Goal: Transaction & Acquisition: Book appointment/travel/reservation

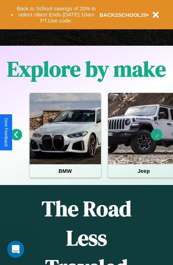
scroll to position [292, 0]
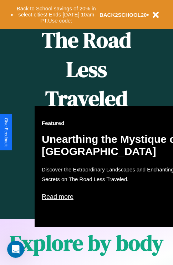
click at [86, 133] on div "Featured Unearthing the Mystique of Iceland Discover the Extraordinary Landscap…" at bounding box center [113, 166] width 157 height 121
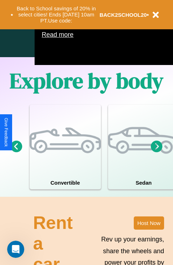
scroll to position [459, 0]
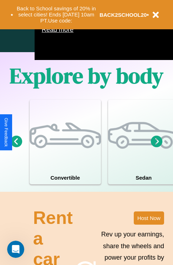
click at [157, 147] on icon at bounding box center [157, 141] width 12 height 12
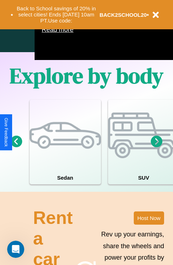
click at [16, 147] on icon at bounding box center [17, 141] width 12 height 12
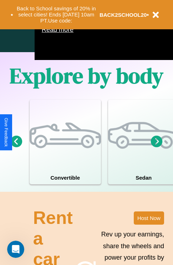
click at [157, 147] on icon at bounding box center [157, 141] width 12 height 12
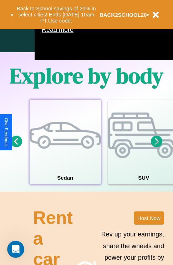
click at [65, 153] on div at bounding box center [65, 135] width 71 height 71
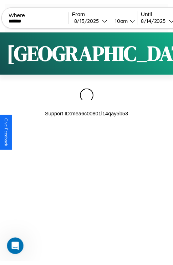
scroll to position [0, 60]
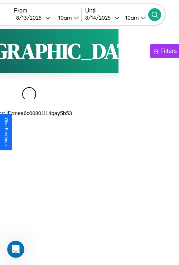
type input "******"
click at [158, 14] on icon at bounding box center [154, 14] width 7 height 7
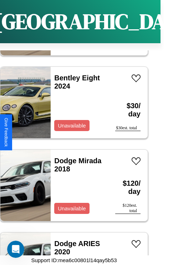
scroll to position [1933, 0]
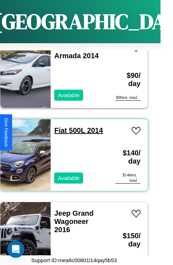
click at [58, 126] on link "Fiat 500L 2014" at bounding box center [78, 130] width 49 height 8
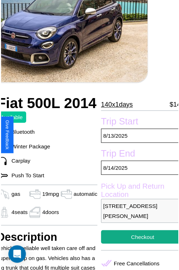
scroll to position [79, 30]
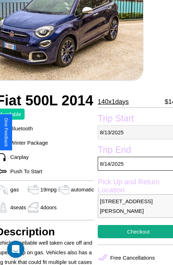
click at [133, 132] on p "[DATE]" at bounding box center [138, 132] width 81 height 14
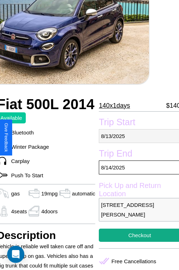
select select "*"
select select "****"
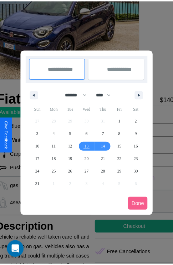
scroll to position [0, 30]
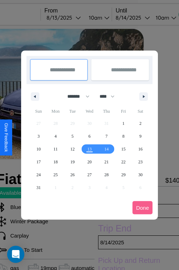
click at [73, 18] on div at bounding box center [89, 135] width 179 height 270
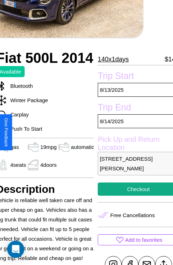
scroll to position [254, 30]
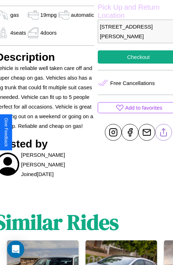
click at [164, 132] on line at bounding box center [164, 131] width 0 height 5
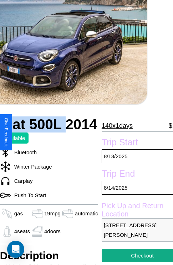
scroll to position [48, 26]
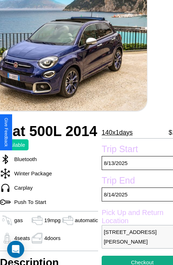
click at [114, 132] on p "140 x 1 days" at bounding box center [117, 132] width 31 height 11
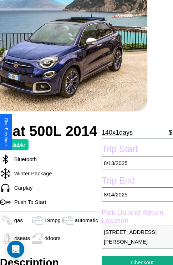
click at [114, 132] on p "140 x 1 days" at bounding box center [117, 132] width 31 height 11
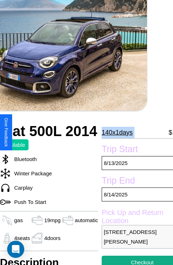
click at [114, 132] on p "140 x 1 days" at bounding box center [117, 132] width 31 height 11
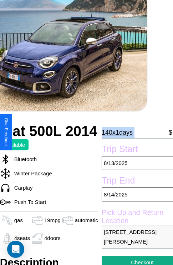
click at [114, 132] on p "140 x 1 days" at bounding box center [117, 132] width 31 height 11
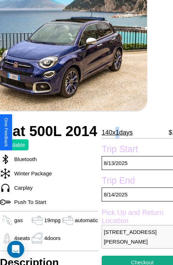
click at [114, 132] on p "140 x 1 days" at bounding box center [117, 132] width 31 height 11
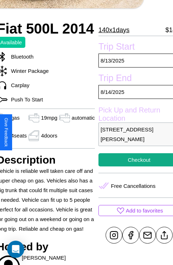
scroll to position [178, 30]
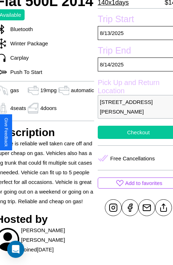
click at [133, 132] on button "Checkout" at bounding box center [138, 132] width 81 height 13
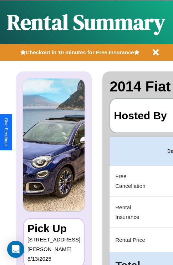
scroll to position [0, 135]
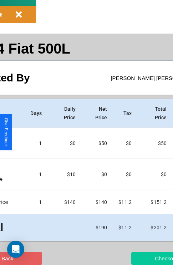
click at [138, 258] on button "Checkout" at bounding box center [166, 258] width 70 height 13
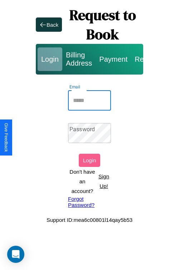
click at [89, 100] on input "Email" at bounding box center [89, 101] width 43 height 20
type input "**********"
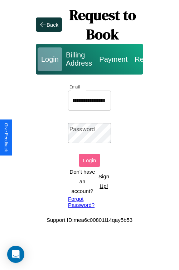
click at [89, 202] on link "Forgot Password?" at bounding box center [89, 202] width 43 height 12
